Goal: Information Seeking & Learning: Learn about a topic

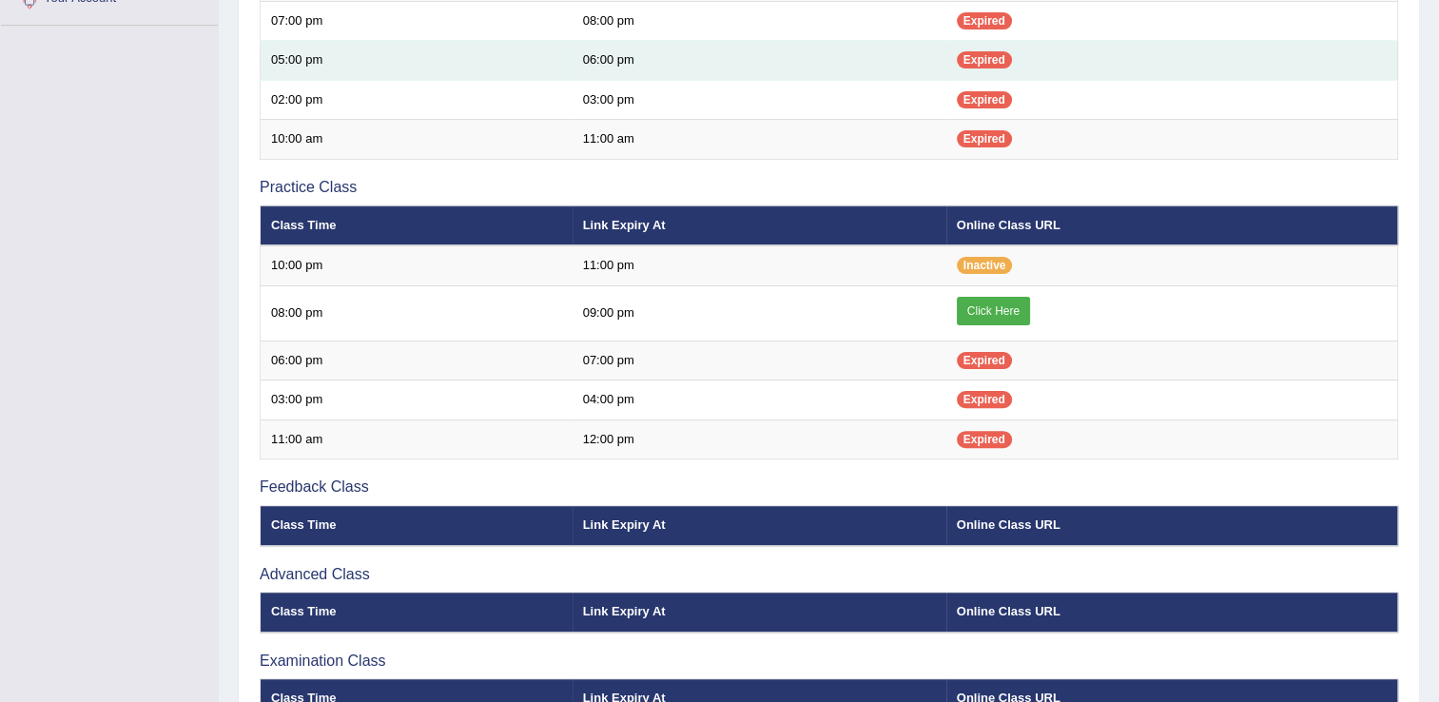
scroll to position [533, 0]
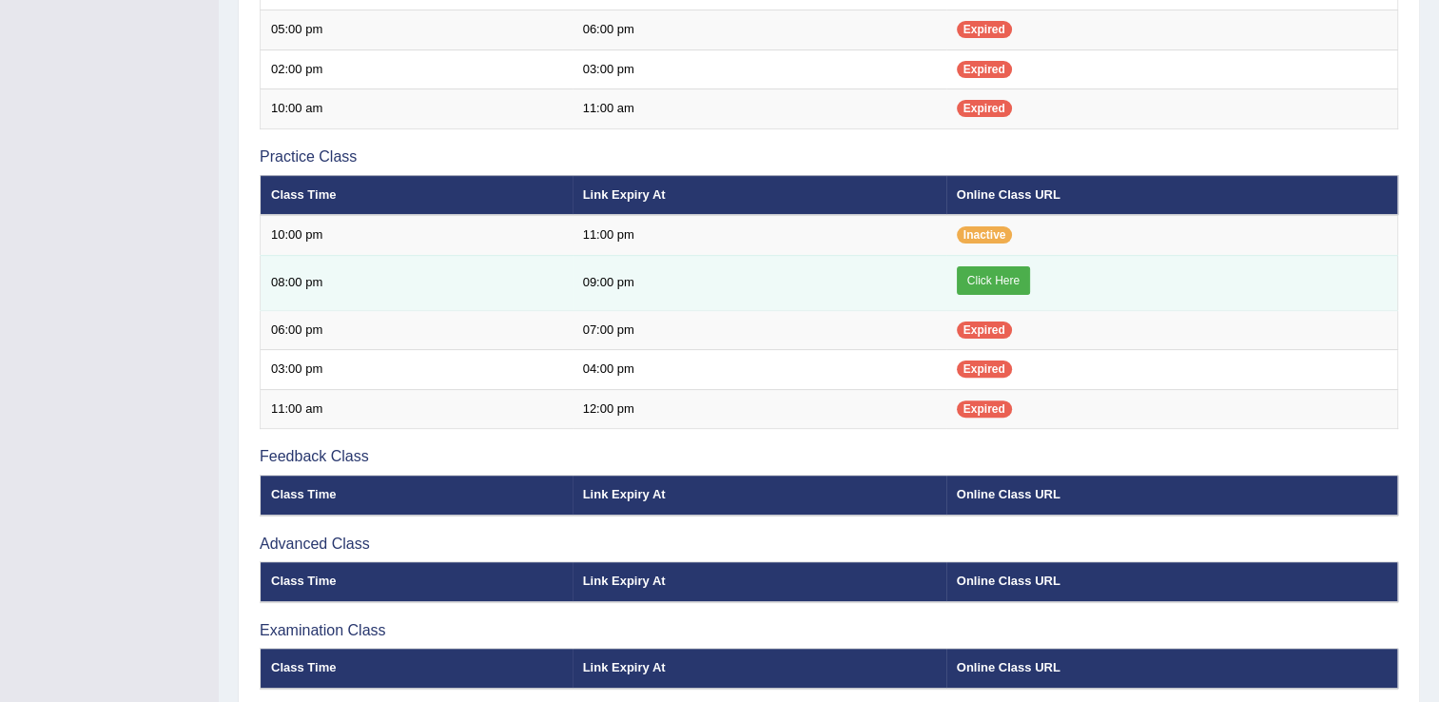
click at [986, 272] on link "Click Here" at bounding box center [993, 280] width 73 height 29
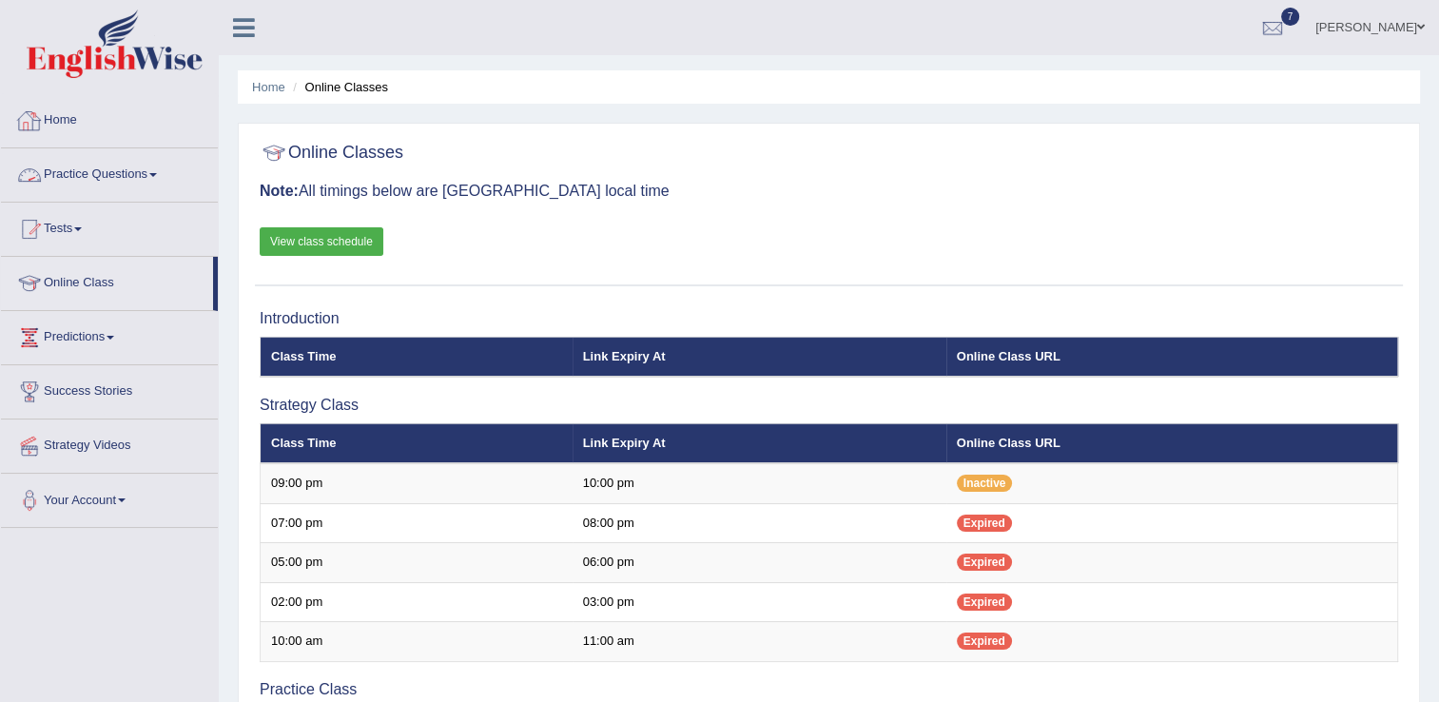
click at [121, 176] on link "Practice Questions" at bounding box center [109, 172] width 217 height 48
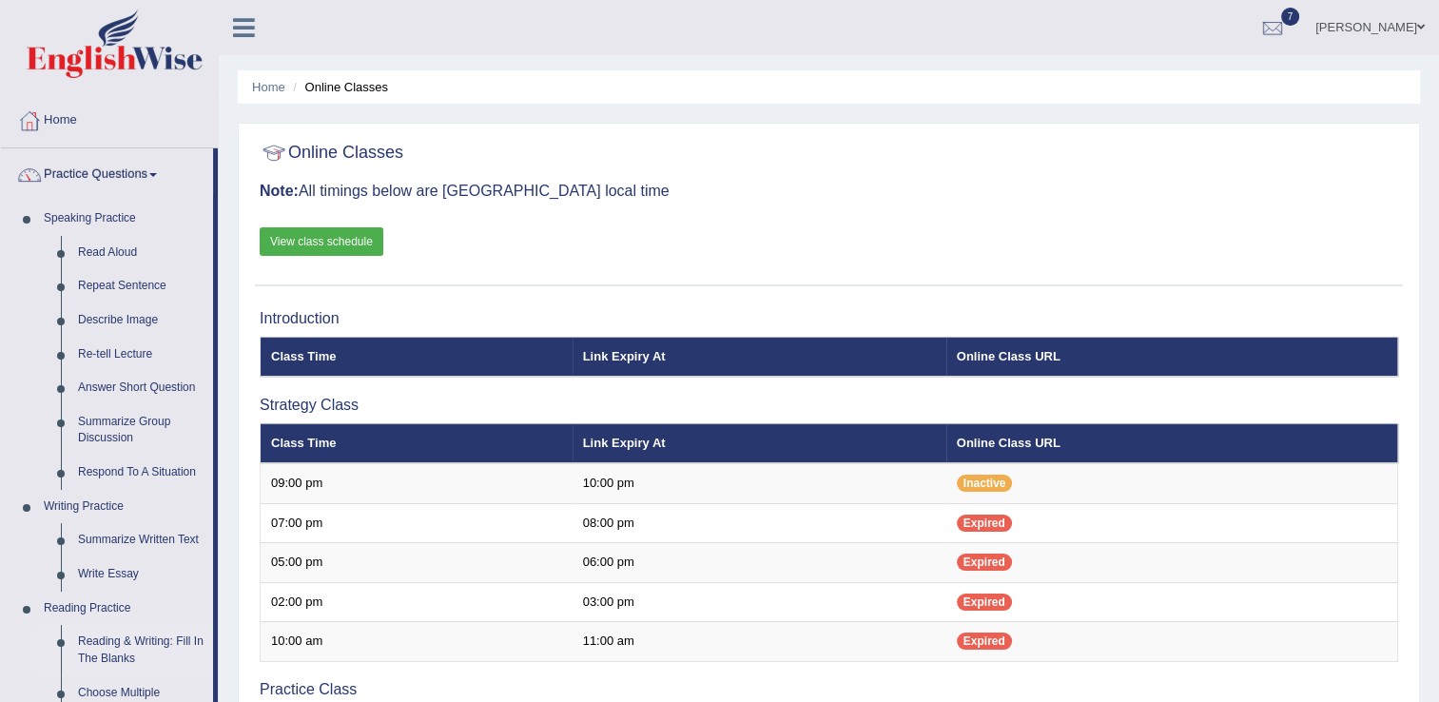
click at [117, 652] on link "Reading & Writing: Fill In The Blanks" at bounding box center [141, 650] width 144 height 50
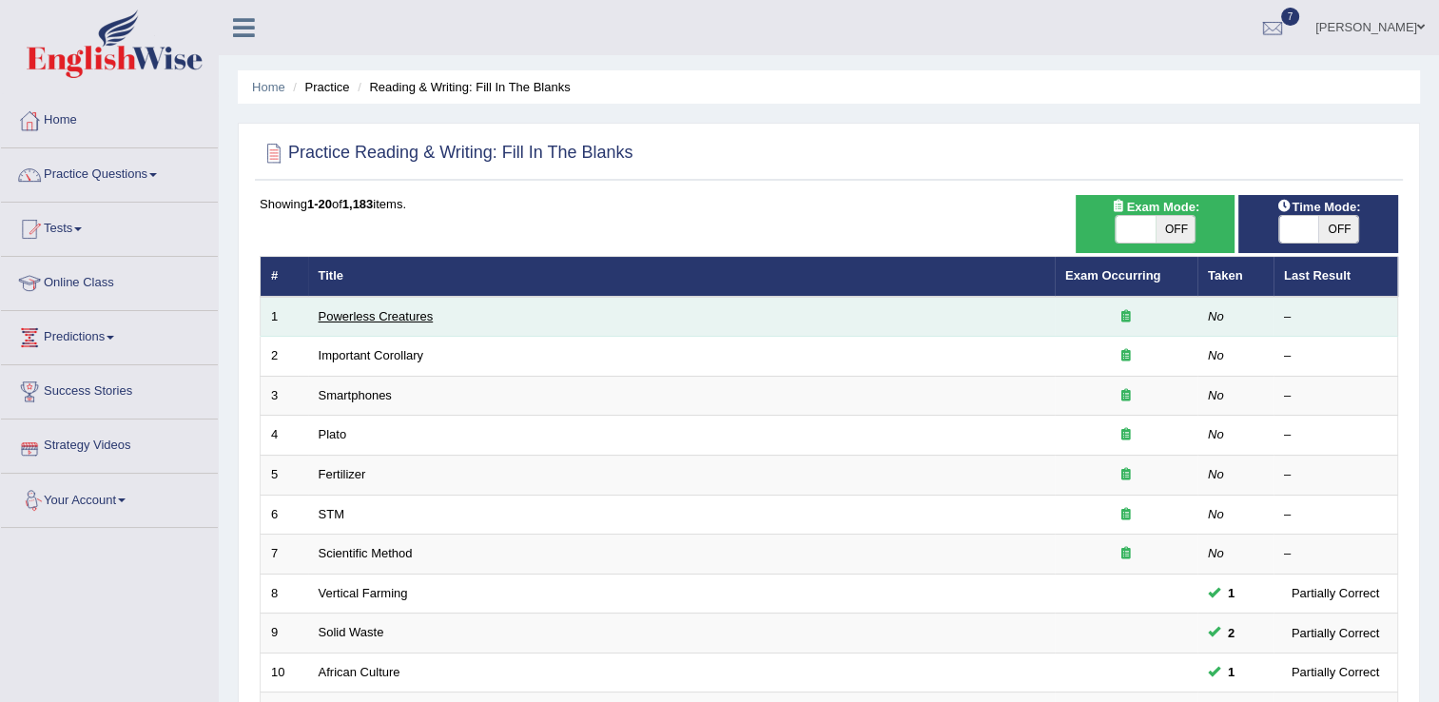
click at [397, 319] on link "Powerless Creatures" at bounding box center [376, 316] width 115 height 14
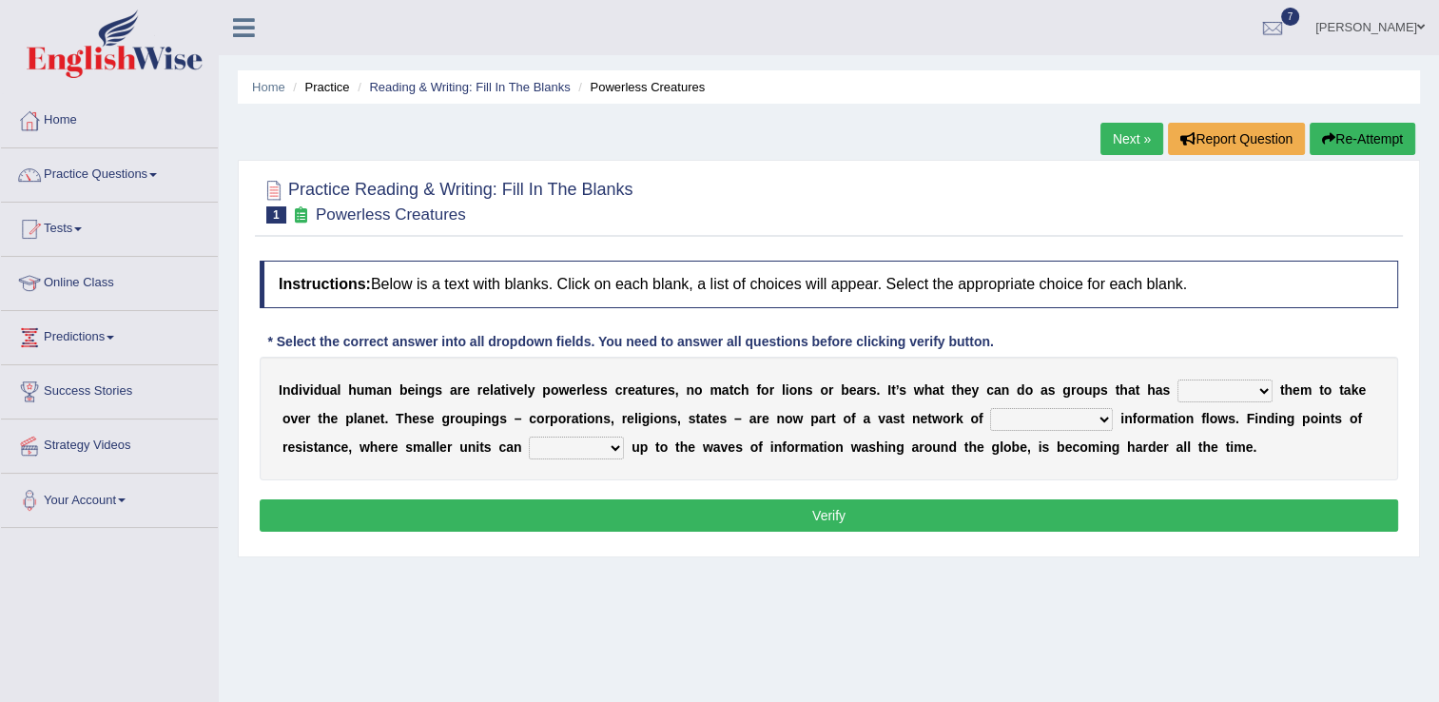
click at [1194, 388] on select "enabled contended embodied conjured" at bounding box center [1224, 390] width 95 height 23
select select "embodied"
click at [1177, 379] on select "enabled contended embodied conjured" at bounding box center [1224, 390] width 95 height 23
click at [993, 420] on select "interconnected overlapping fastened exploited" at bounding box center [1051, 419] width 123 height 23
select select "interconnected"
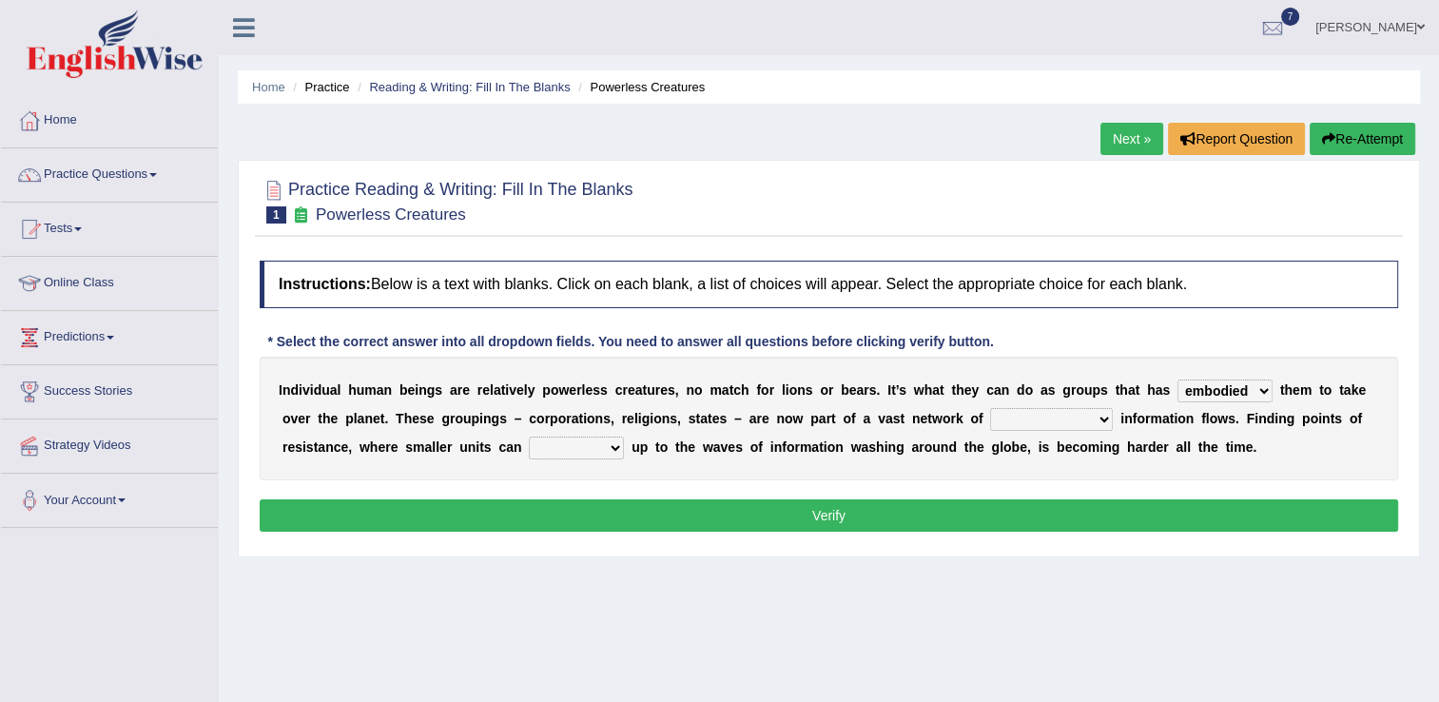
click at [990, 408] on select "interconnected overlapping fastened exploited" at bounding box center [1051, 419] width 123 height 23
click at [529, 448] on select "stand raise hail pump" at bounding box center [576, 448] width 95 height 23
select select "raise"
click at [529, 437] on select "stand raise hail pump" at bounding box center [576, 448] width 95 height 23
click at [810, 508] on button "Verify" at bounding box center [829, 515] width 1138 height 32
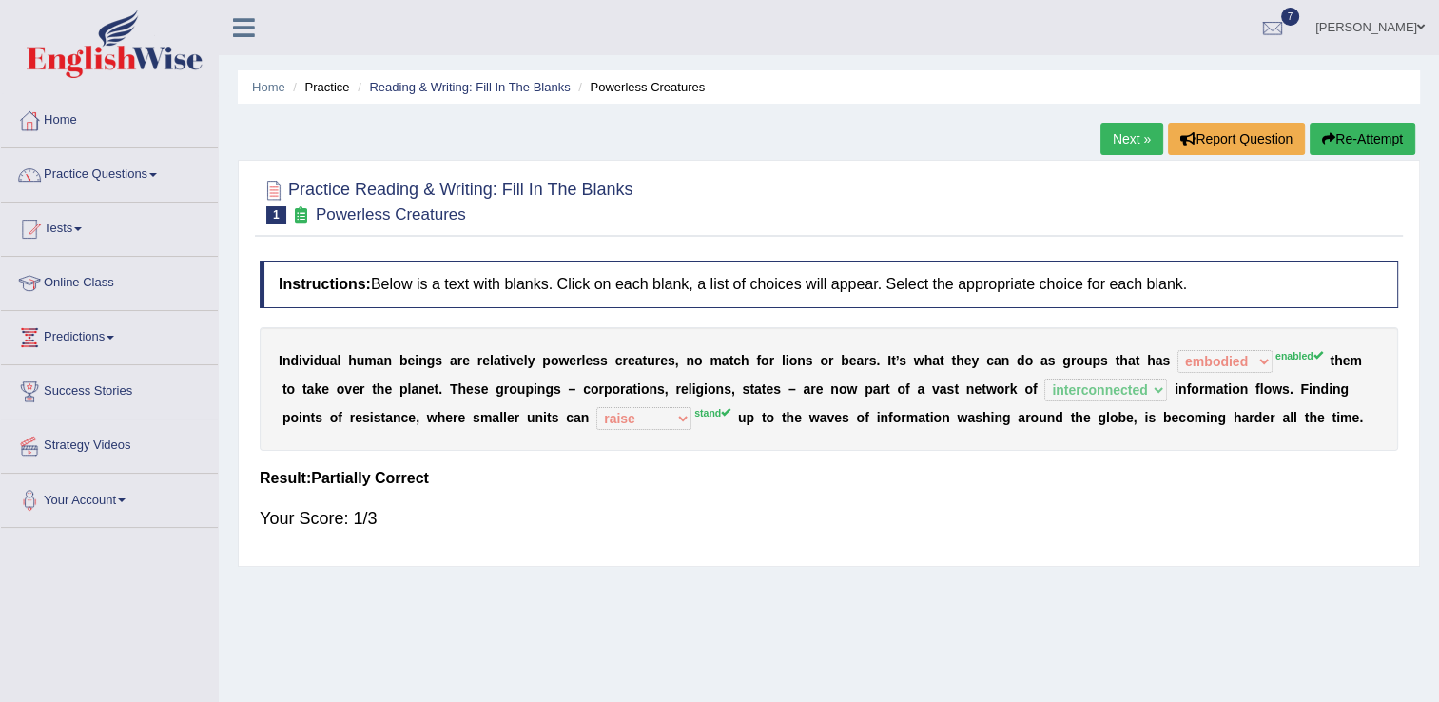
click at [1129, 146] on link "Next »" at bounding box center [1131, 139] width 63 height 32
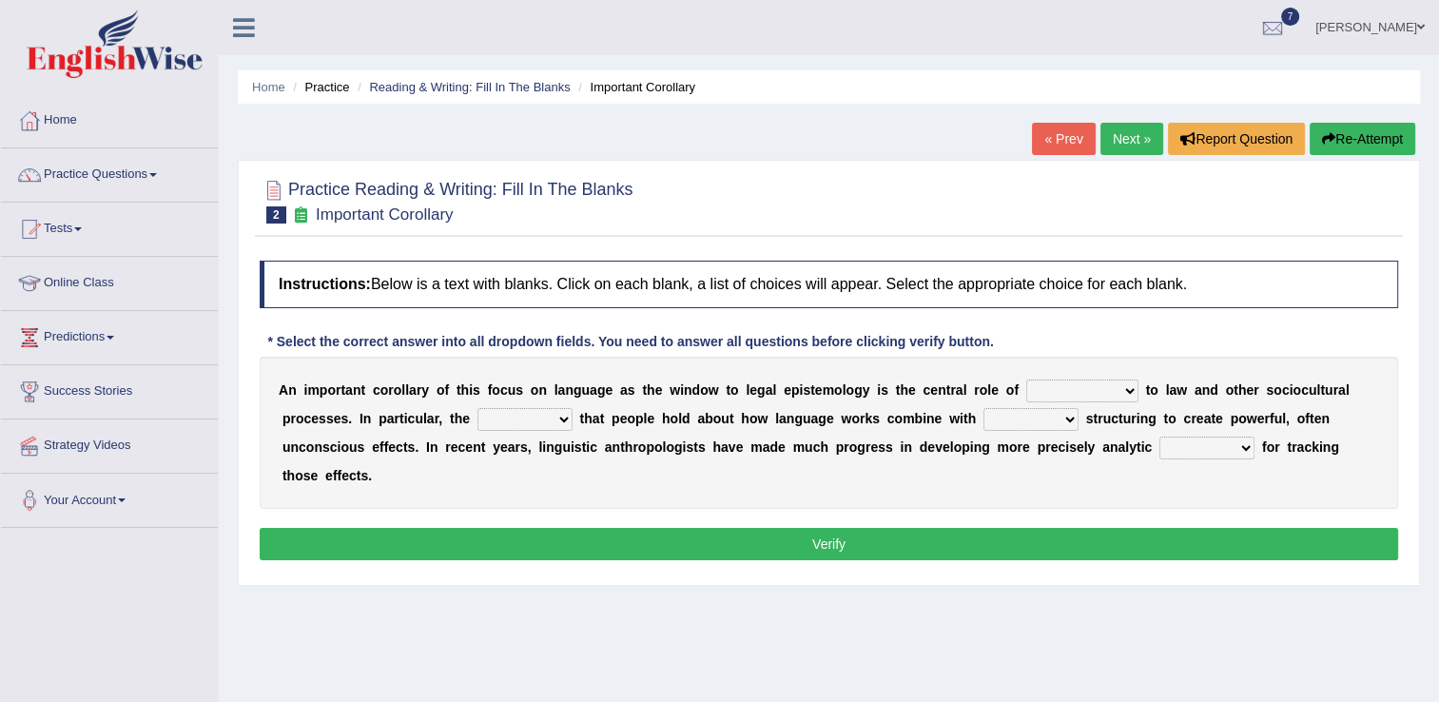
click at [1071, 391] on select "discourse epoch dialect acquaintance" at bounding box center [1082, 390] width 112 height 23
select select "acquaintance"
click at [1026, 379] on select "discourse epoch dialect acquaintance" at bounding box center [1082, 390] width 112 height 23
click at [477, 419] on select "deviation besmirch consent ideas" at bounding box center [524, 419] width 95 height 23
select select "ideas"
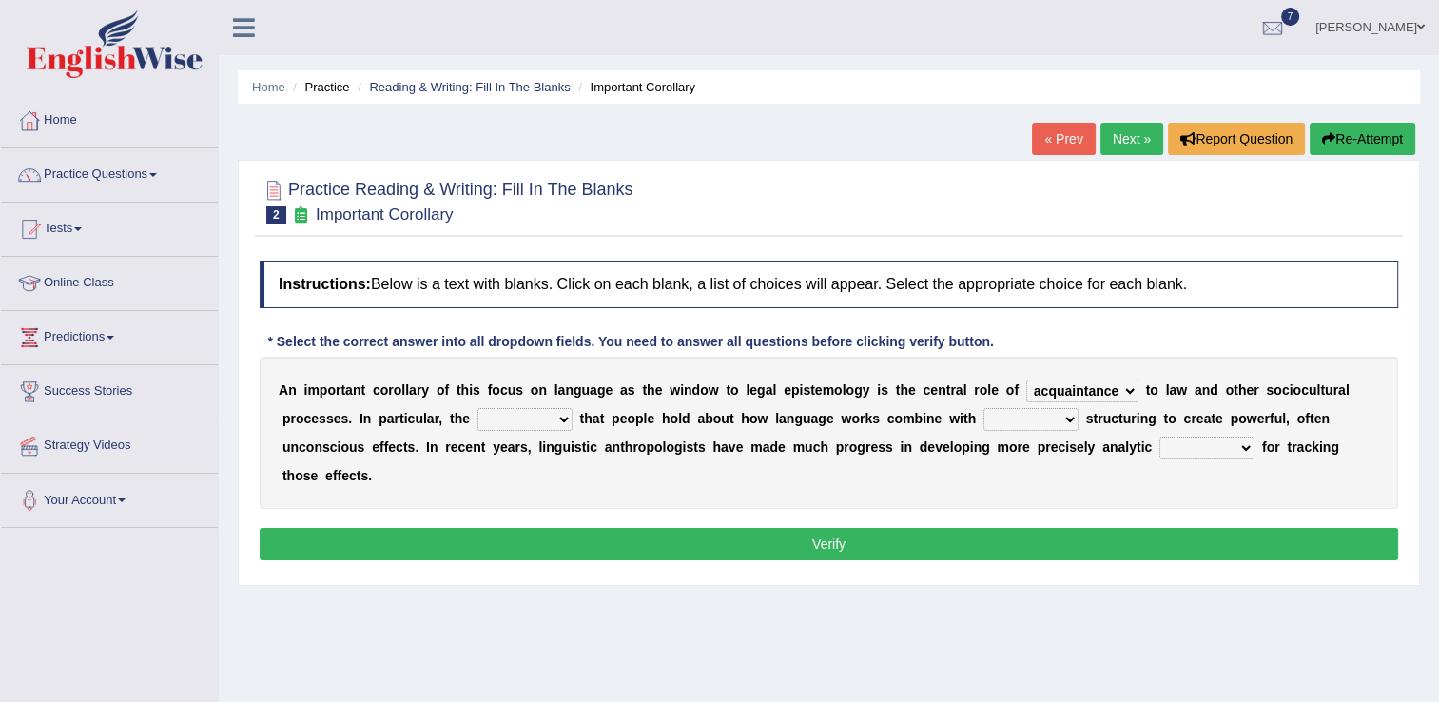
click at [477, 408] on select "deviation besmirch consent ideas" at bounding box center [524, 419] width 95 height 23
click at [983, 413] on select "mandatory linguistic legitimate customary" at bounding box center [1030, 419] width 95 height 23
select select "legitimate"
click at [983, 408] on select "mandatory linguistic legitimate customary" at bounding box center [1030, 419] width 95 height 23
click at [1159, 451] on select "tools appetite albums stroke" at bounding box center [1206, 448] width 95 height 23
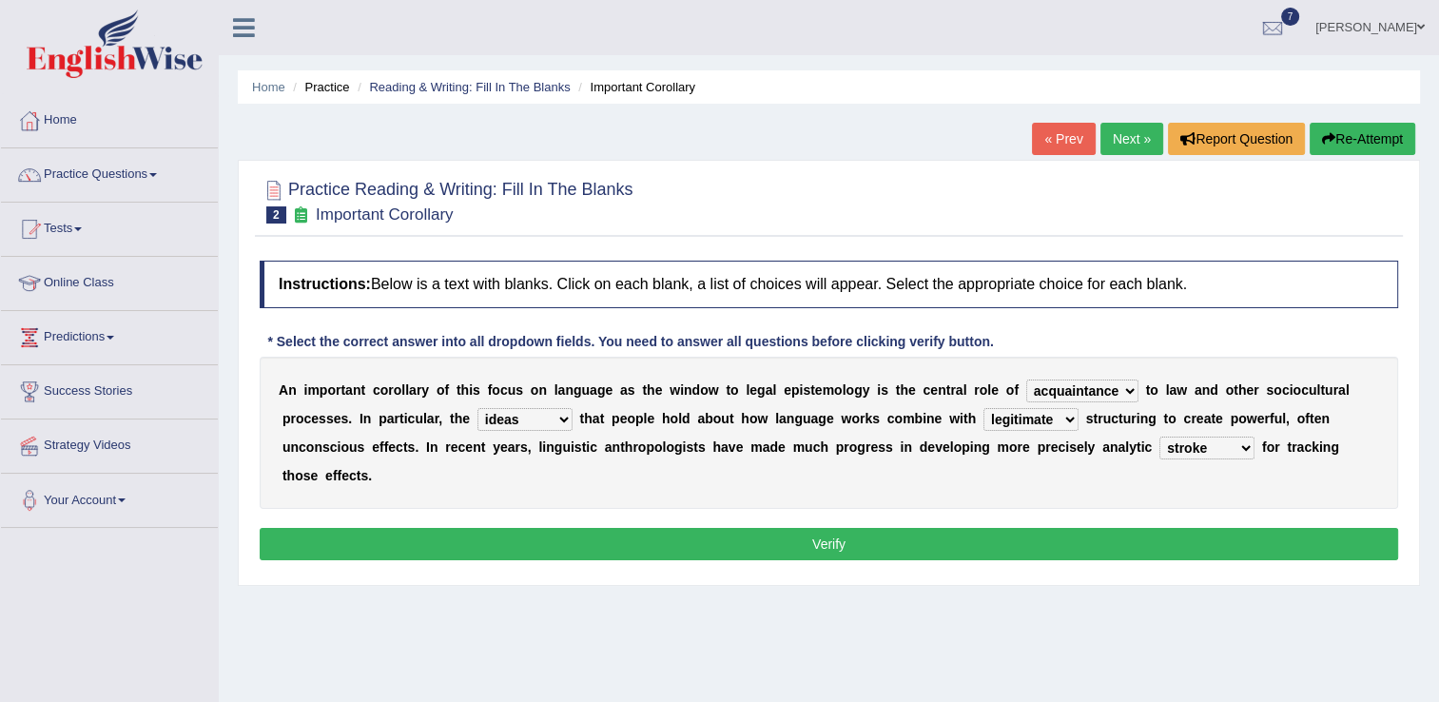
click at [1159, 437] on select "tools appetite albums stroke" at bounding box center [1206, 448] width 95 height 23
click at [1159, 448] on select "tools appetite albums stroke" at bounding box center [1206, 448] width 95 height 23
select select "tools"
click at [1159, 437] on select "tools appetite albums stroke" at bounding box center [1206, 448] width 95 height 23
click at [811, 528] on button "Verify" at bounding box center [829, 544] width 1138 height 32
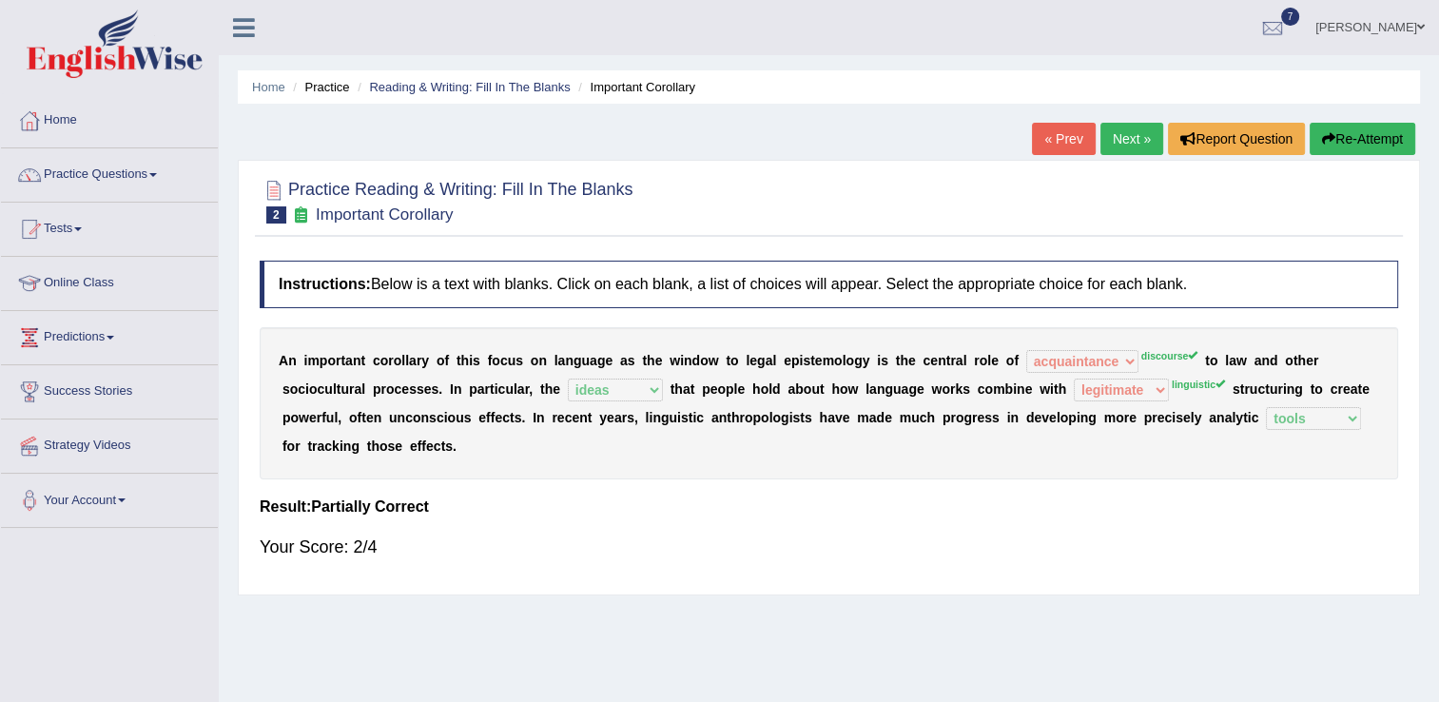
click at [811, 524] on div "Your Score: 2/4" at bounding box center [829, 547] width 1138 height 46
click at [1141, 141] on link "Next »" at bounding box center [1131, 139] width 63 height 32
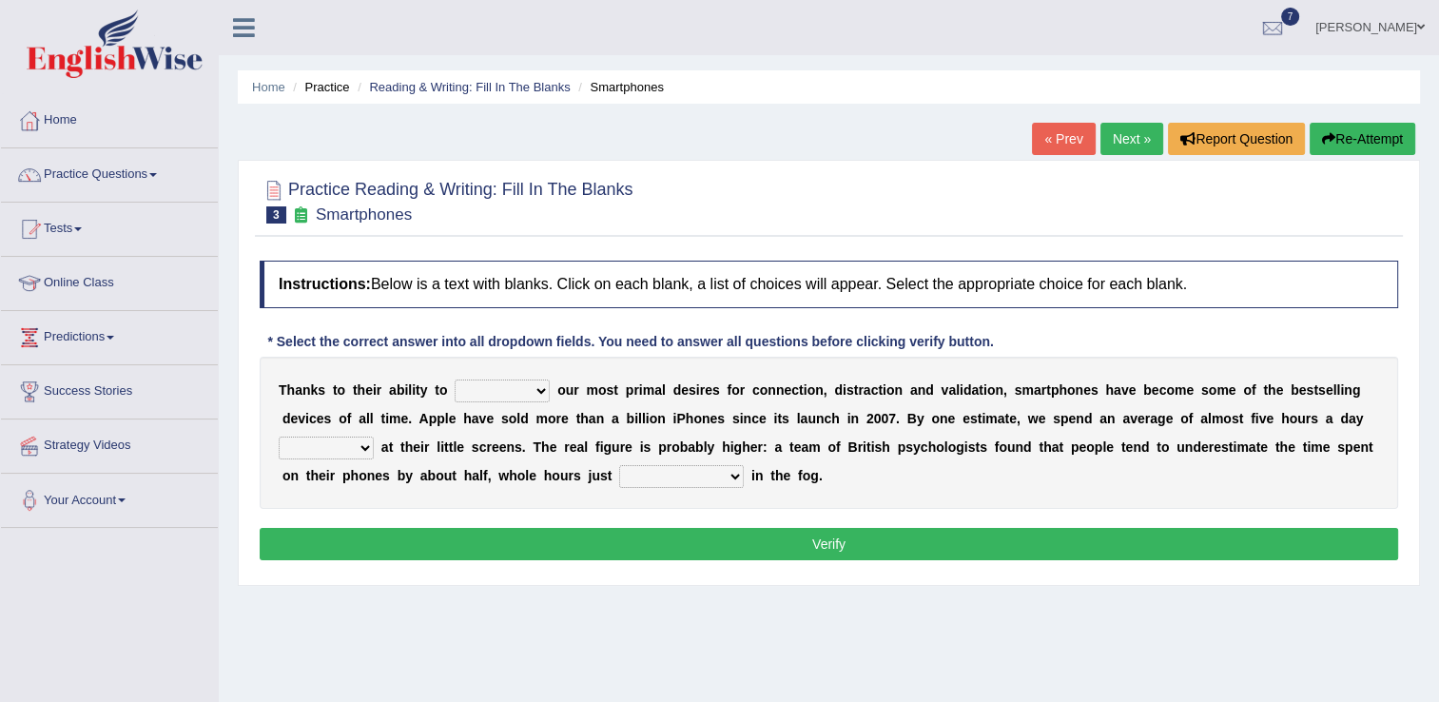
click at [530, 395] on select "hijack describe sharpen conserve" at bounding box center [502, 390] width 95 height 23
select select "describe"
click at [455, 379] on select "hijack describe sharpen conserve" at bounding box center [502, 390] width 95 height 23
click at [374, 437] on select "watching waggling snoring staring" at bounding box center [326, 448] width 95 height 23
select select "watching"
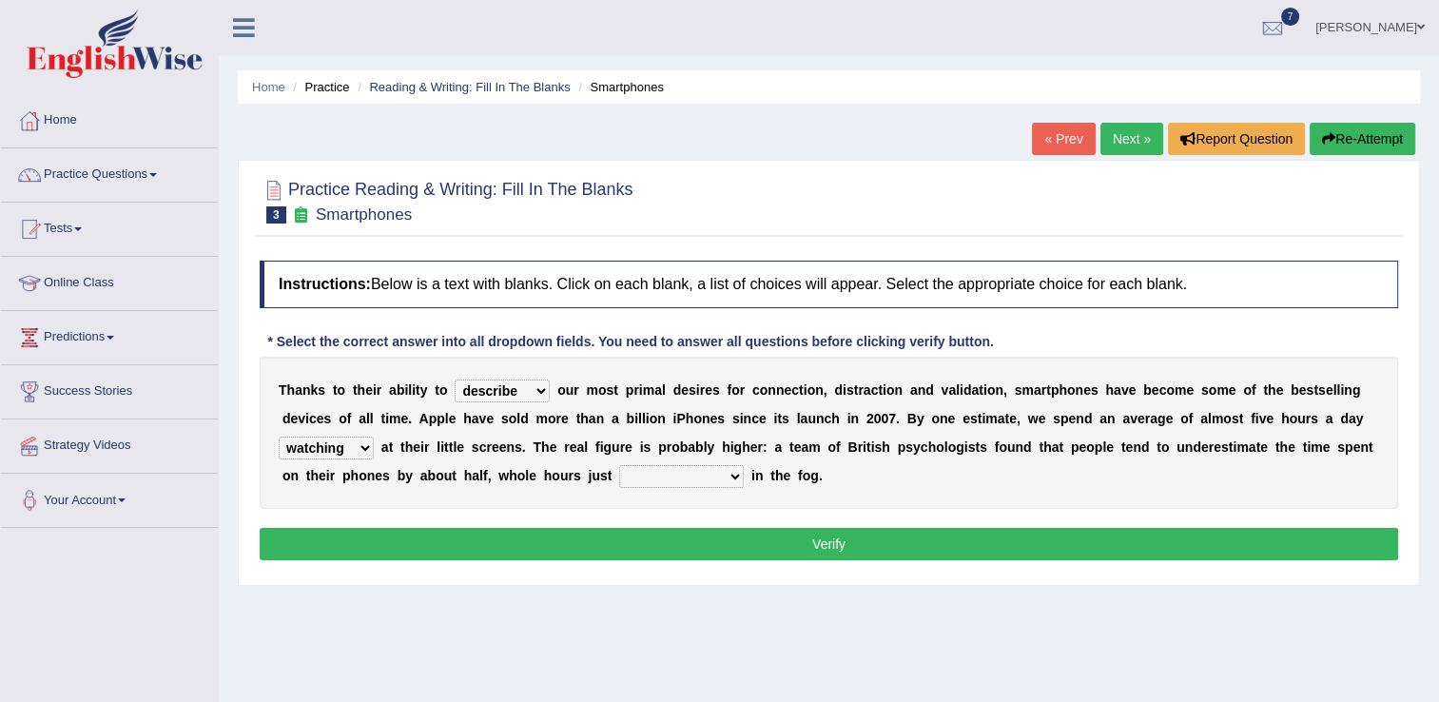
click at [374, 437] on select "watching waggling snoring staring" at bounding box center [326, 448] width 95 height 23
click at [619, 477] on select "has evaporated evaporating evaporate evaporates" at bounding box center [681, 476] width 125 height 23
select select "evaporating"
click at [619, 465] on select "has evaporated evaporating evaporate evaporates" at bounding box center [681, 476] width 125 height 23
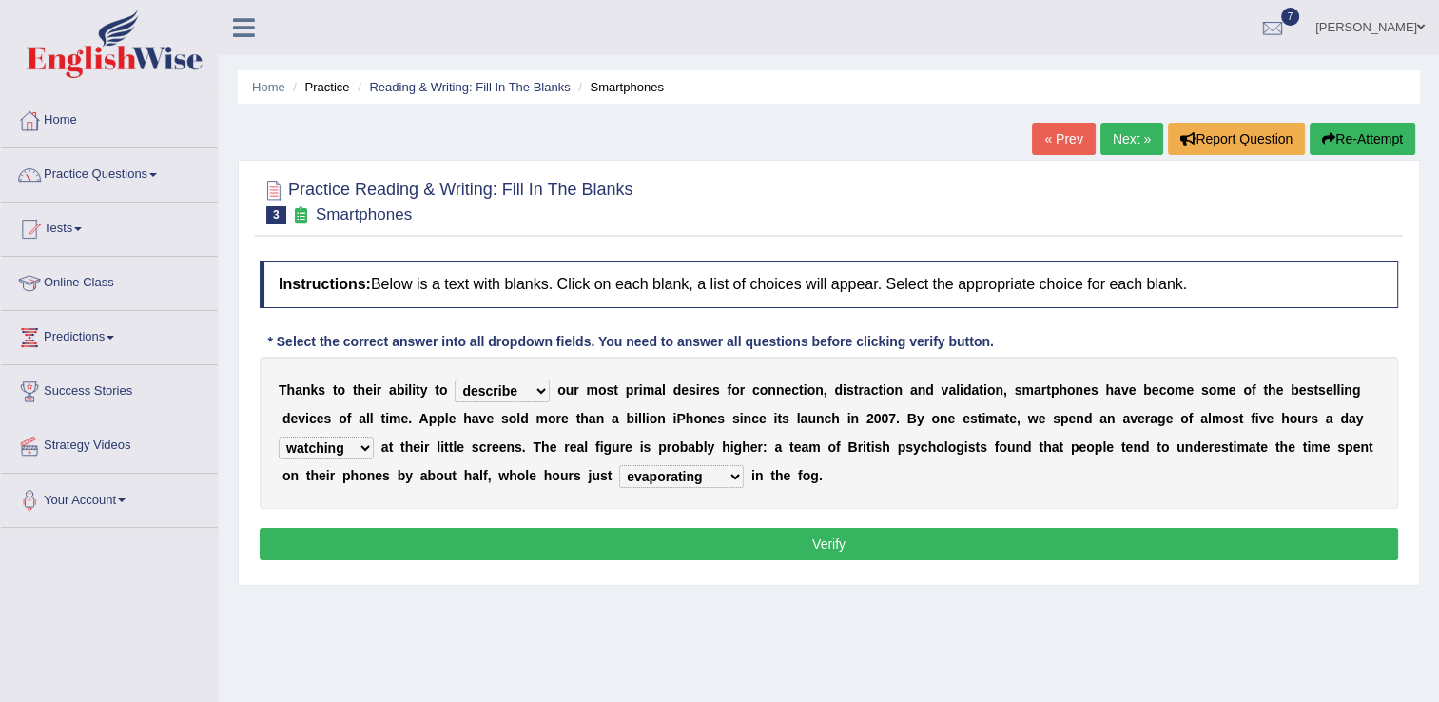
click at [803, 540] on button "Verify" at bounding box center [829, 544] width 1138 height 32
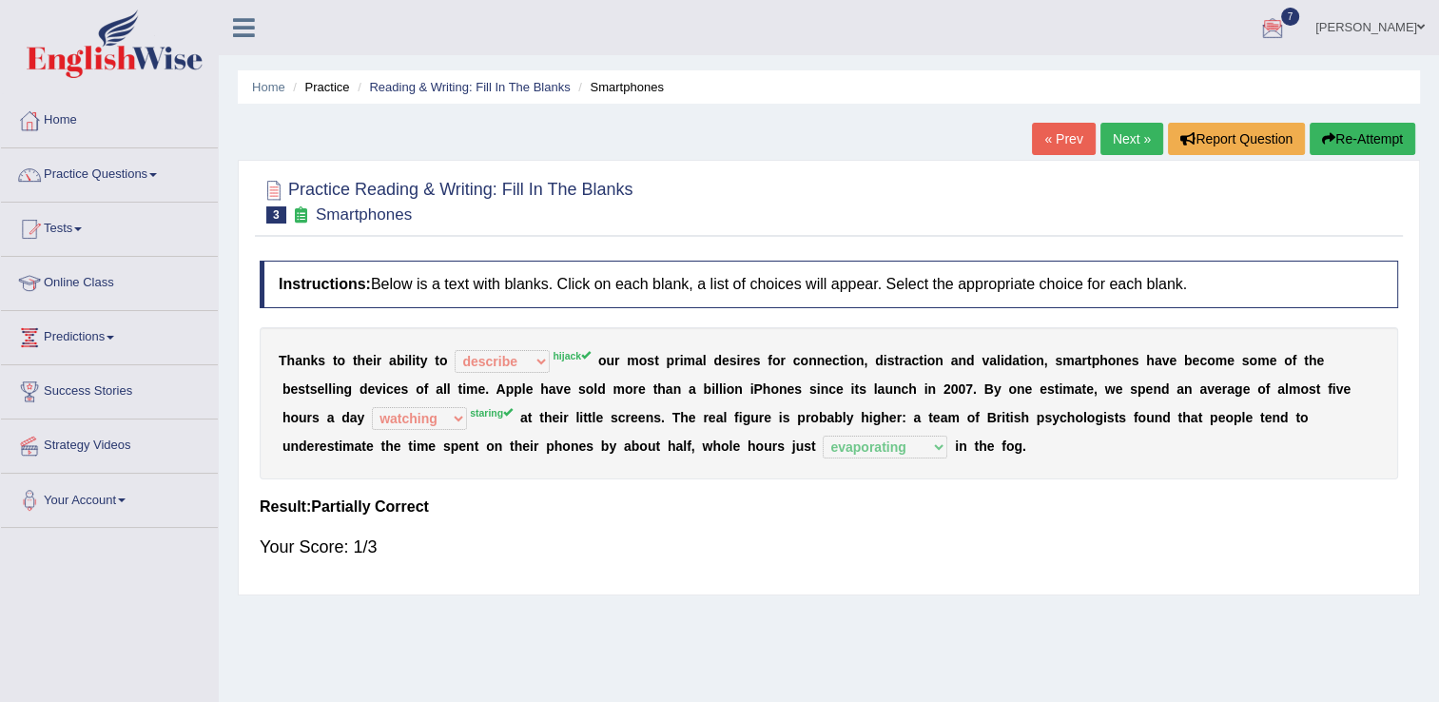
click at [1063, 144] on link "« Prev" at bounding box center [1063, 139] width 63 height 32
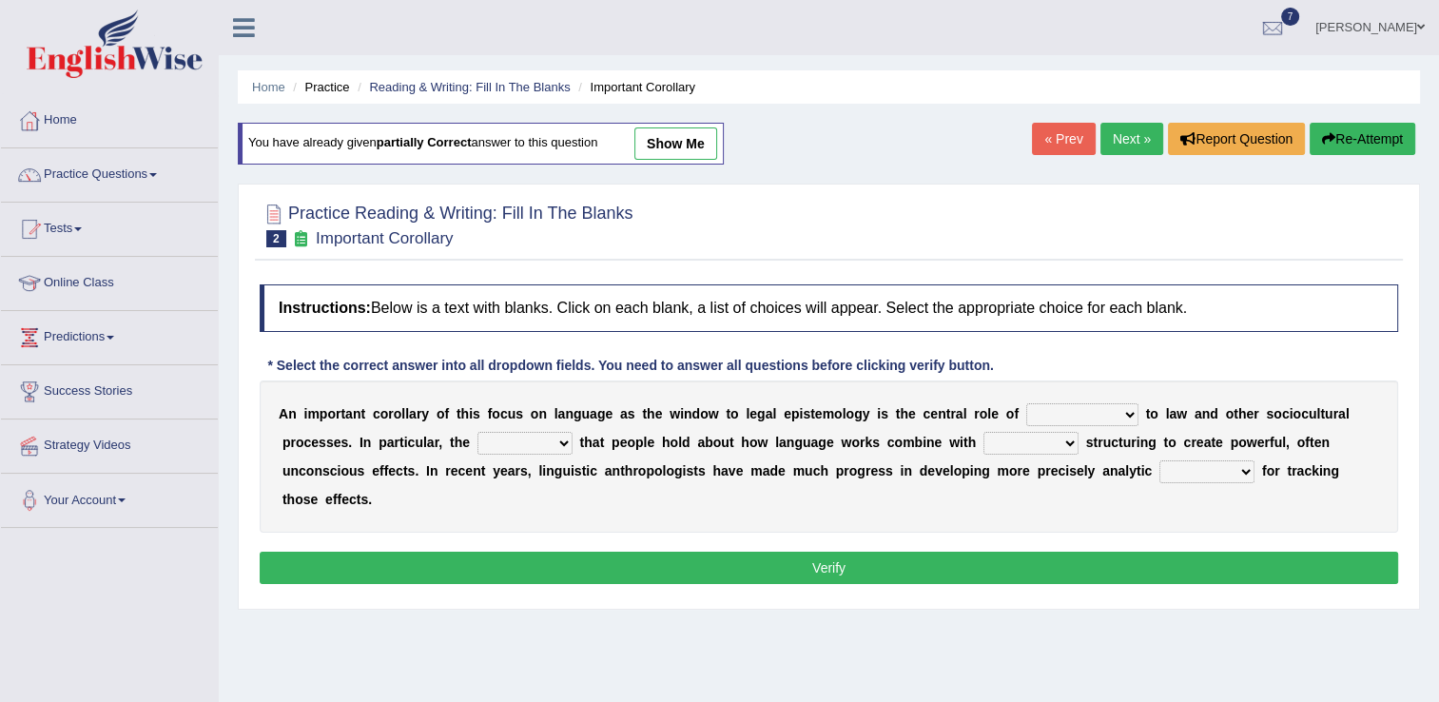
click at [666, 145] on link "show me" at bounding box center [675, 143] width 83 height 32
select select "acquaintance"
select select "ideas"
select select "legitimate"
select select "tools"
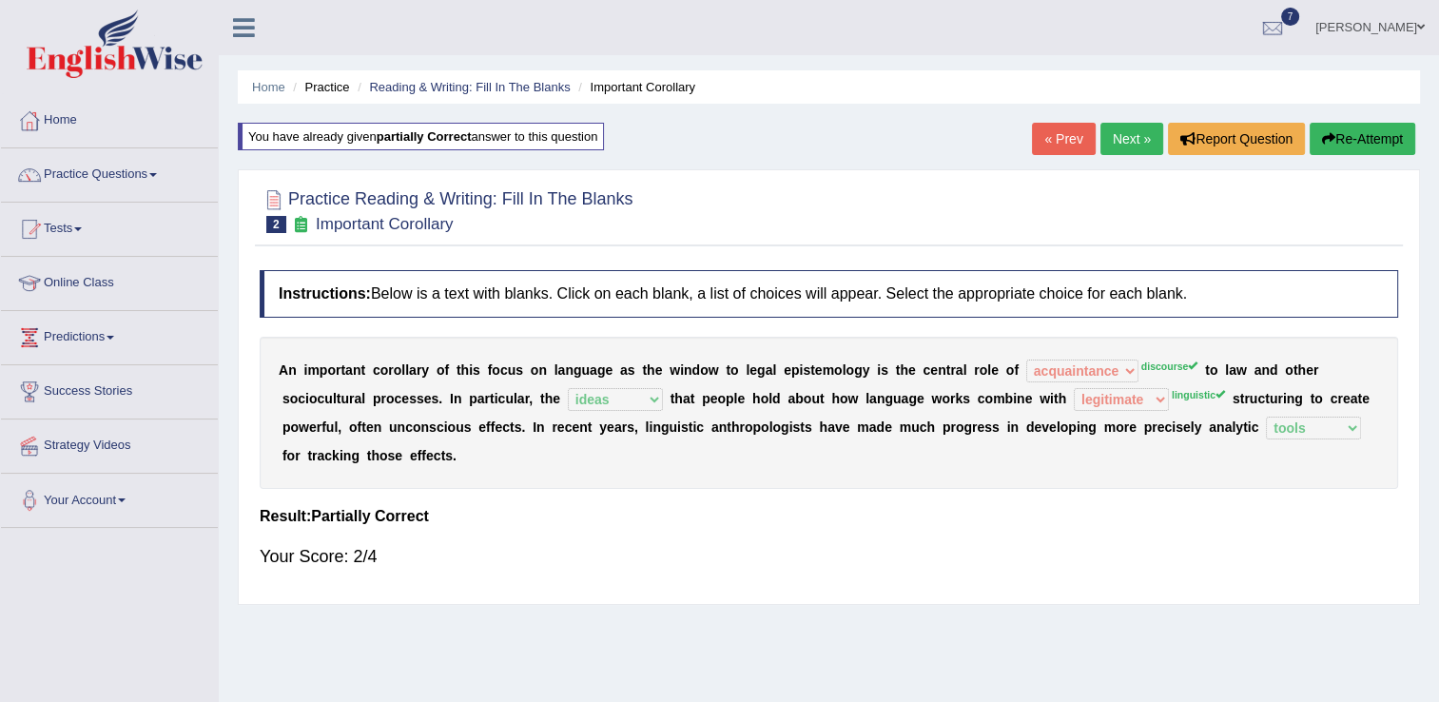
click at [1135, 136] on link "Next »" at bounding box center [1131, 139] width 63 height 32
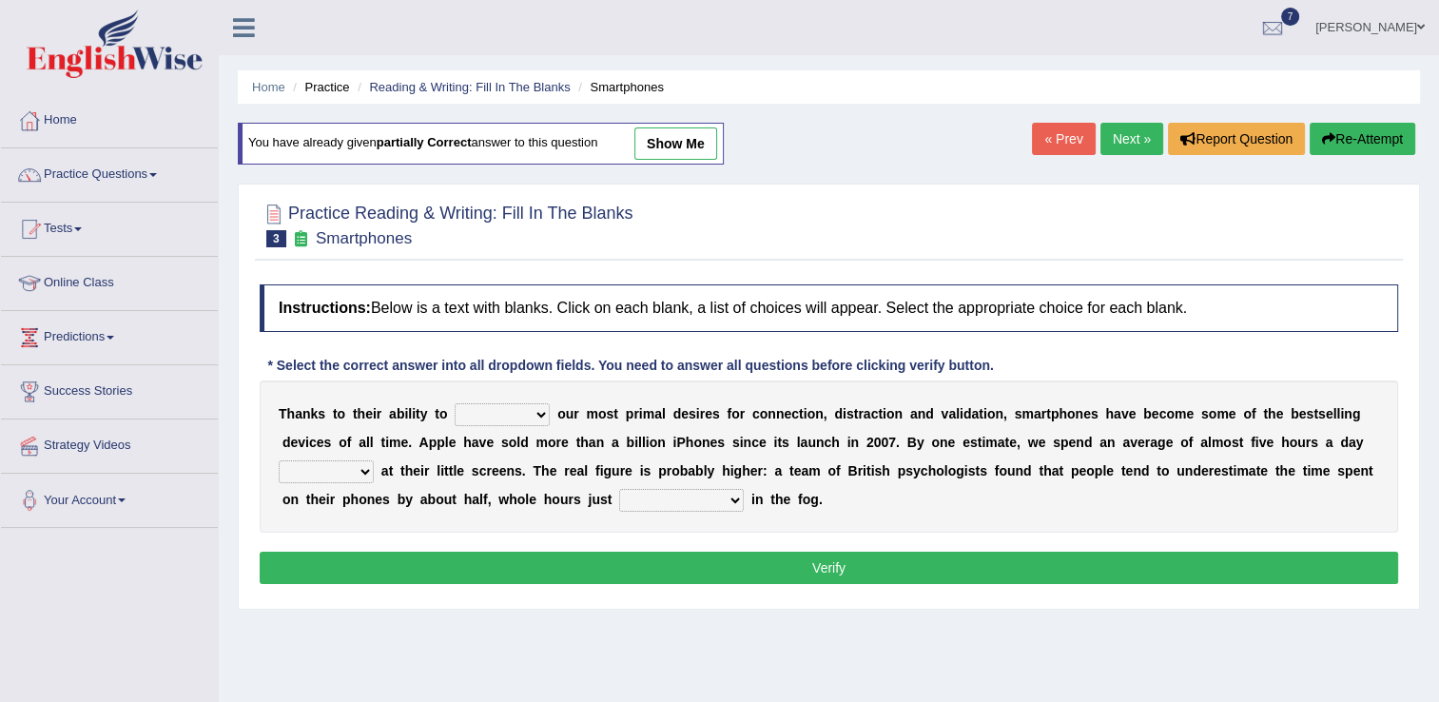
click at [1135, 136] on link "Next »" at bounding box center [1131, 139] width 63 height 32
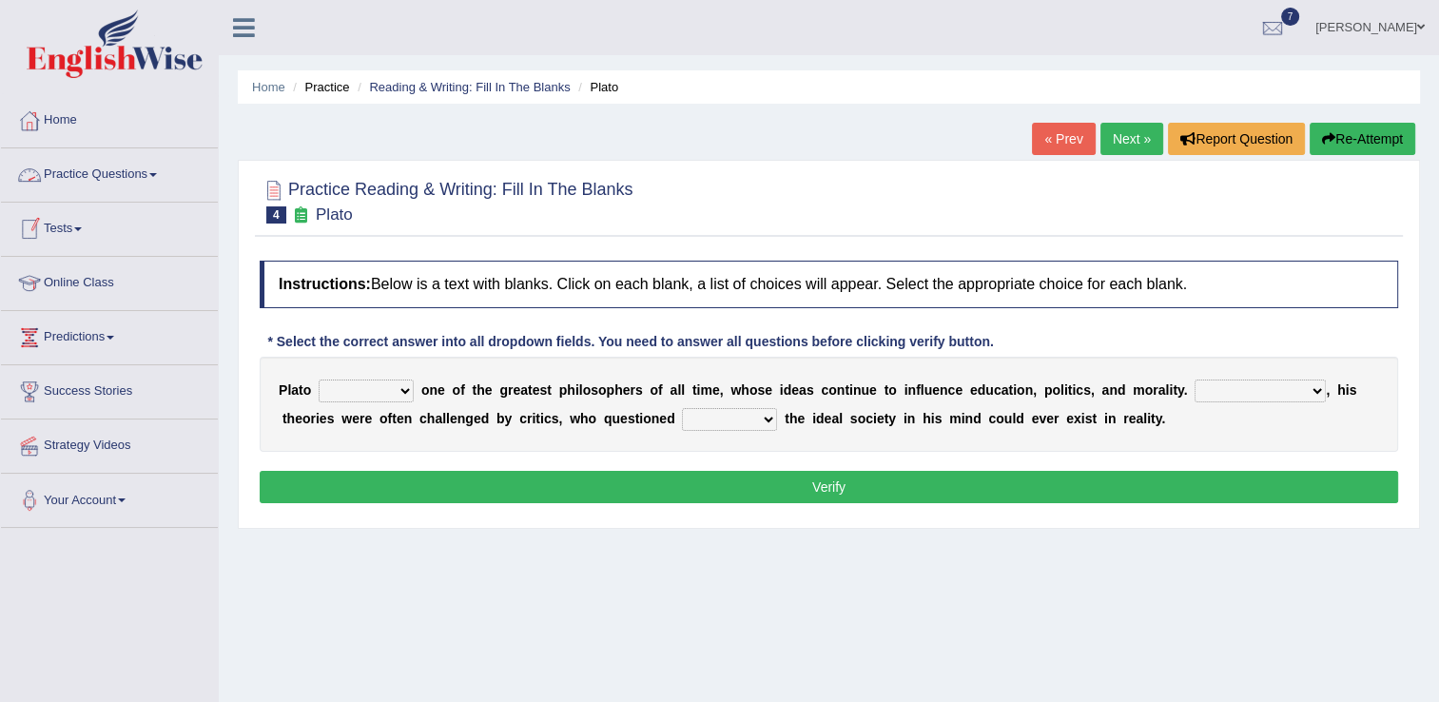
click at [403, 394] on select "keeps comes claims remains" at bounding box center [366, 390] width 95 height 23
click at [319, 379] on select "keeps comes claims remains" at bounding box center [366, 390] width 95 height 23
click at [397, 390] on select "keeps comes claims remains" at bounding box center [366, 390] width 95 height 23
click at [402, 395] on select "keeps comes claims remains" at bounding box center [366, 390] width 95 height 23
select select "comes"
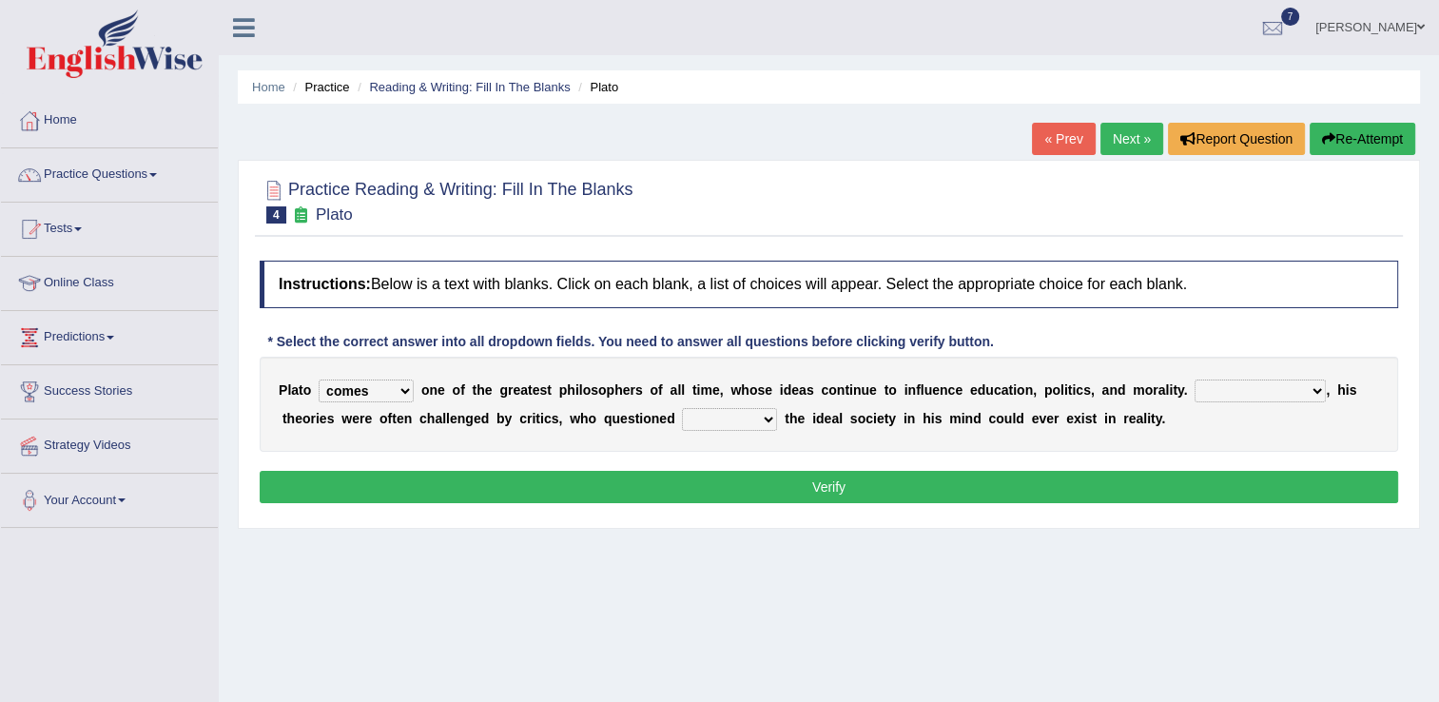
click at [319, 379] on select "keeps comes claims remains" at bounding box center [366, 390] width 95 height 23
click at [1250, 389] on select "Notwithstanding So However Whatever" at bounding box center [1259, 390] width 131 height 23
select select "However"
click at [1194, 379] on select "Notwithstanding So However Whatever" at bounding box center [1259, 390] width 131 height 23
click at [685, 417] on select "which what that whether" at bounding box center [729, 419] width 95 height 23
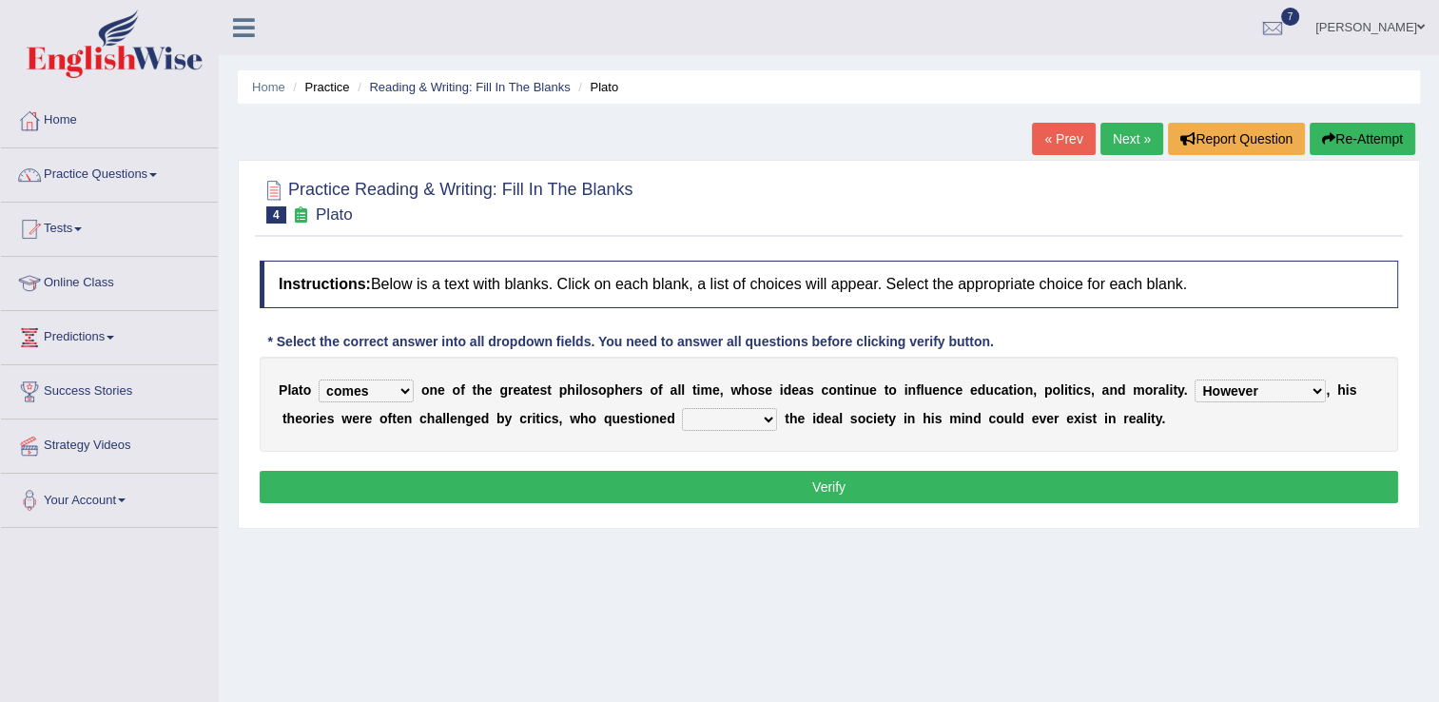
select select "which"
click at [682, 408] on select "which what that whether" at bounding box center [729, 419] width 95 height 23
click at [808, 489] on button "Verify" at bounding box center [829, 487] width 1138 height 32
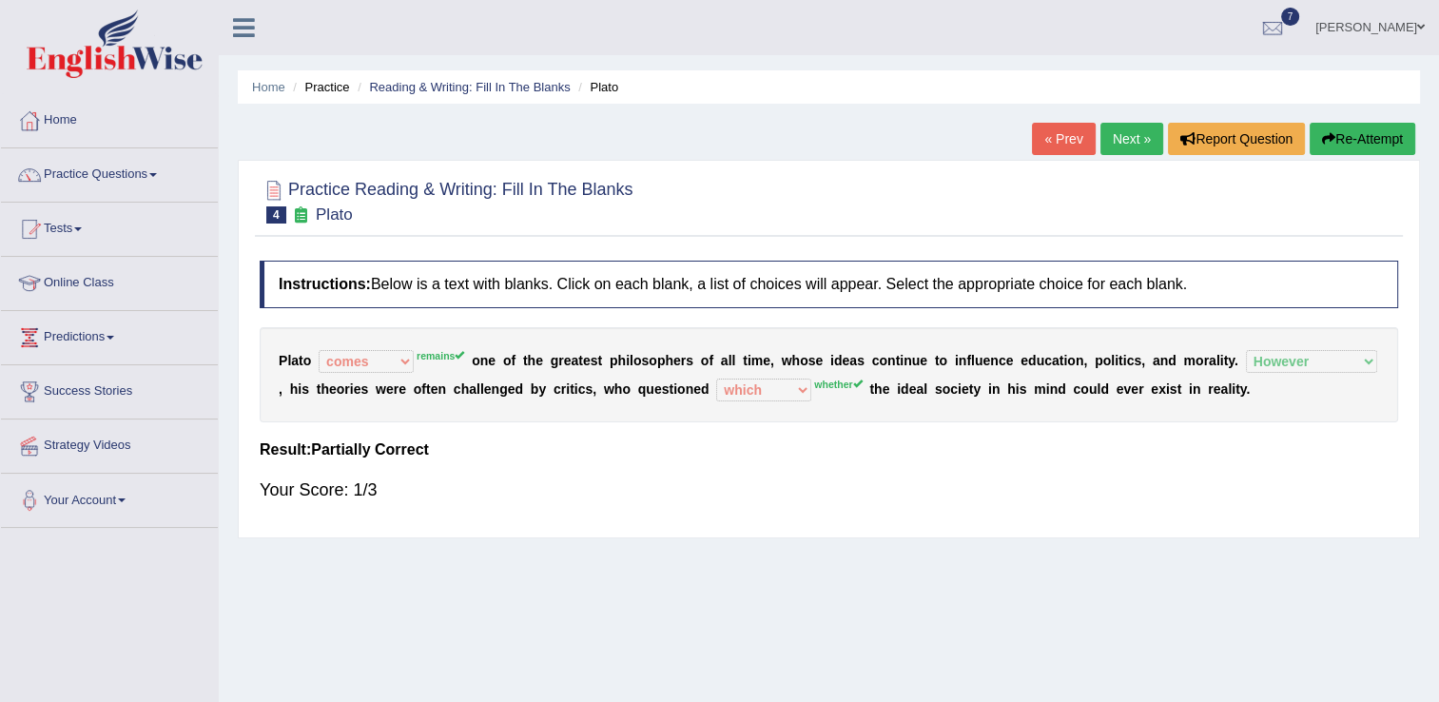
click at [1332, 139] on button "Re-Attempt" at bounding box center [1363, 139] width 106 height 32
